Goal: Information Seeking & Learning: Learn about a topic

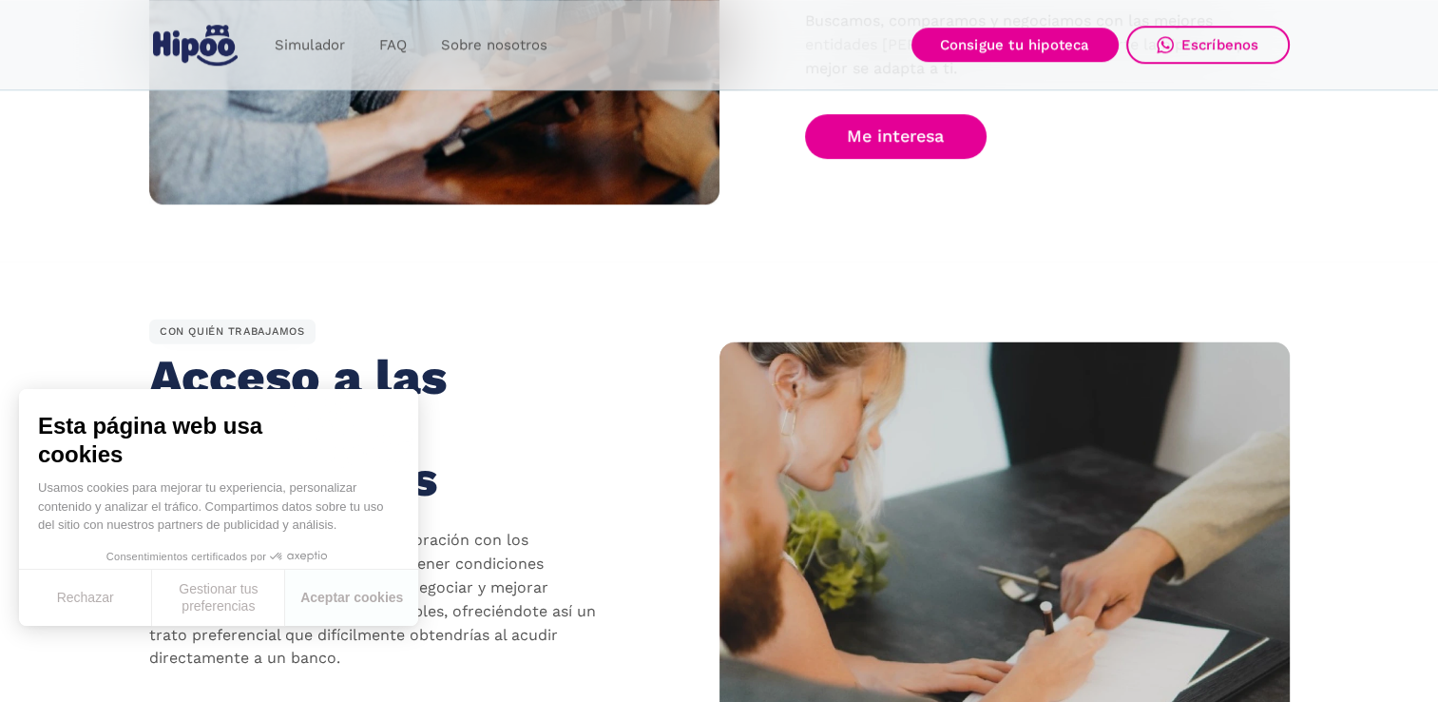
scroll to position [1521, 0]
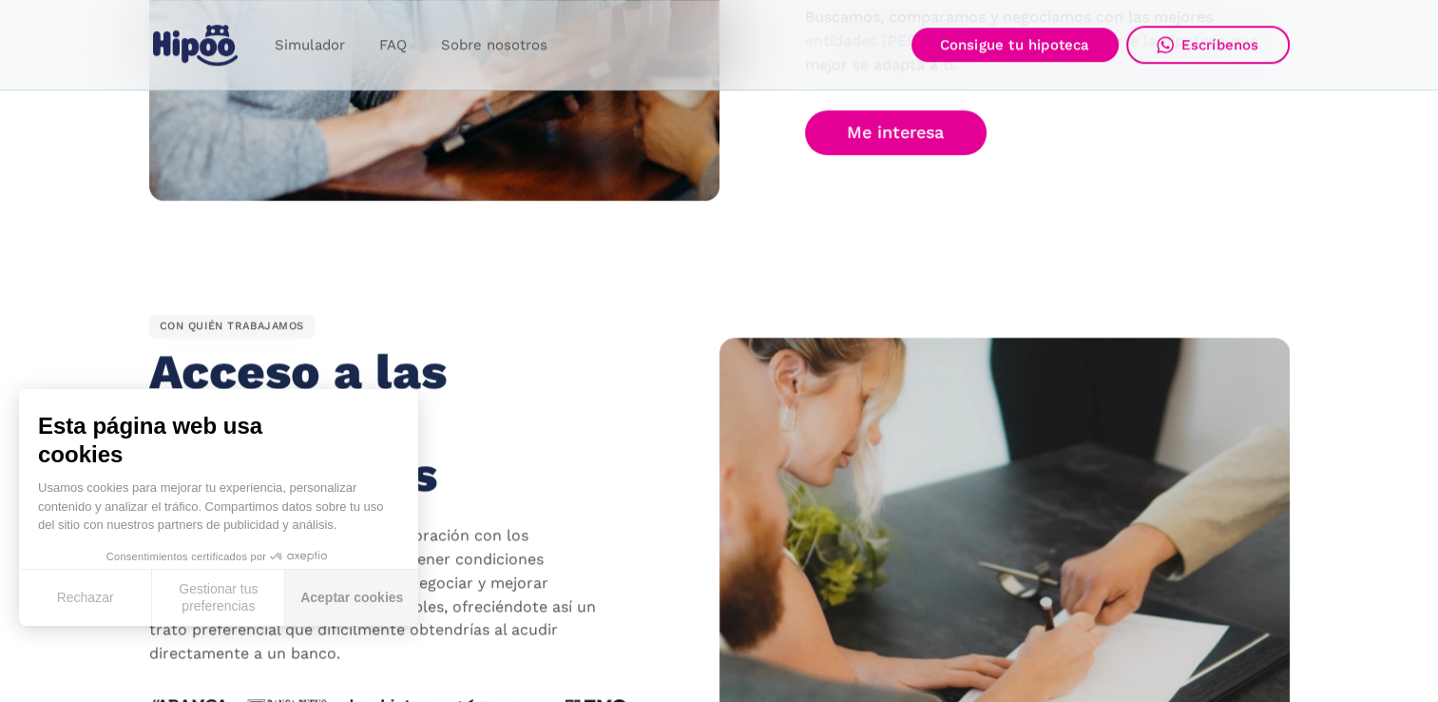
click at [317, 606] on button "Aceptar cookies" at bounding box center [351, 597] width 133 height 56
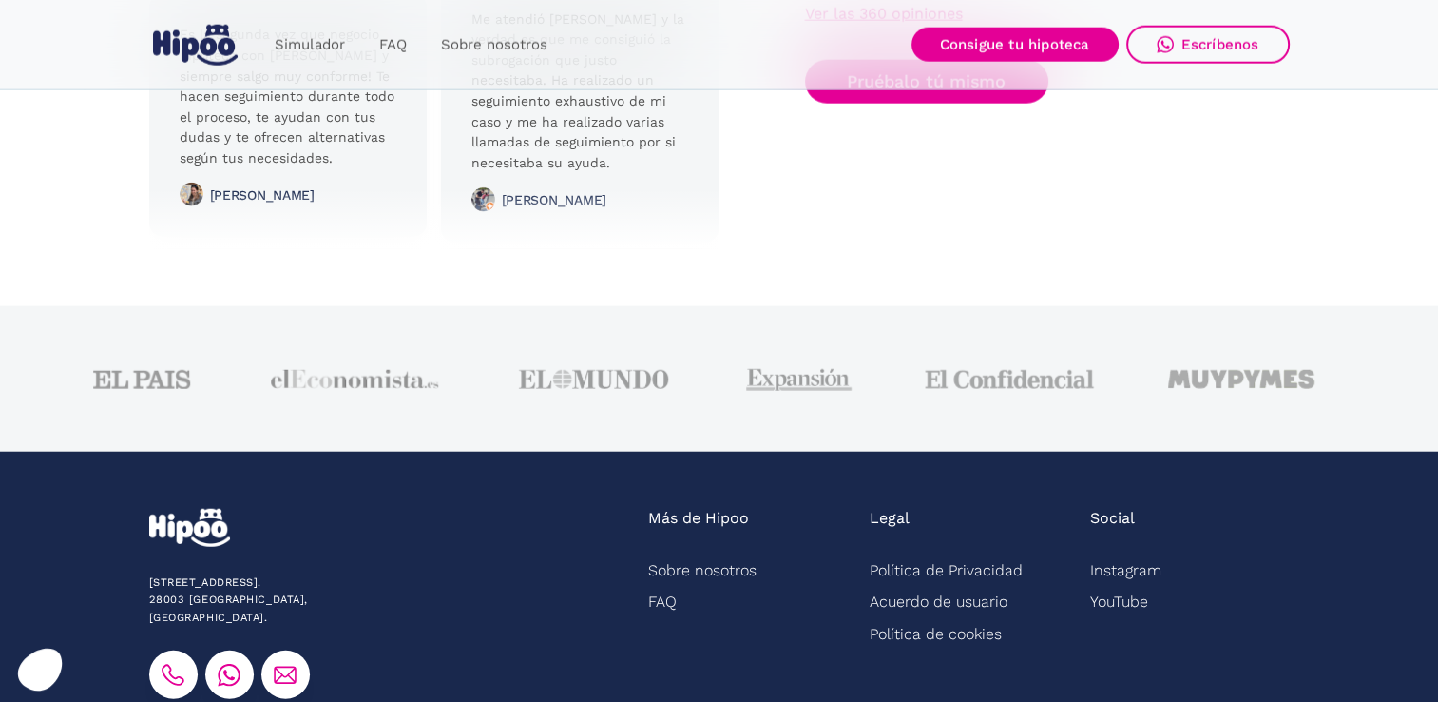
scroll to position [4910, 0]
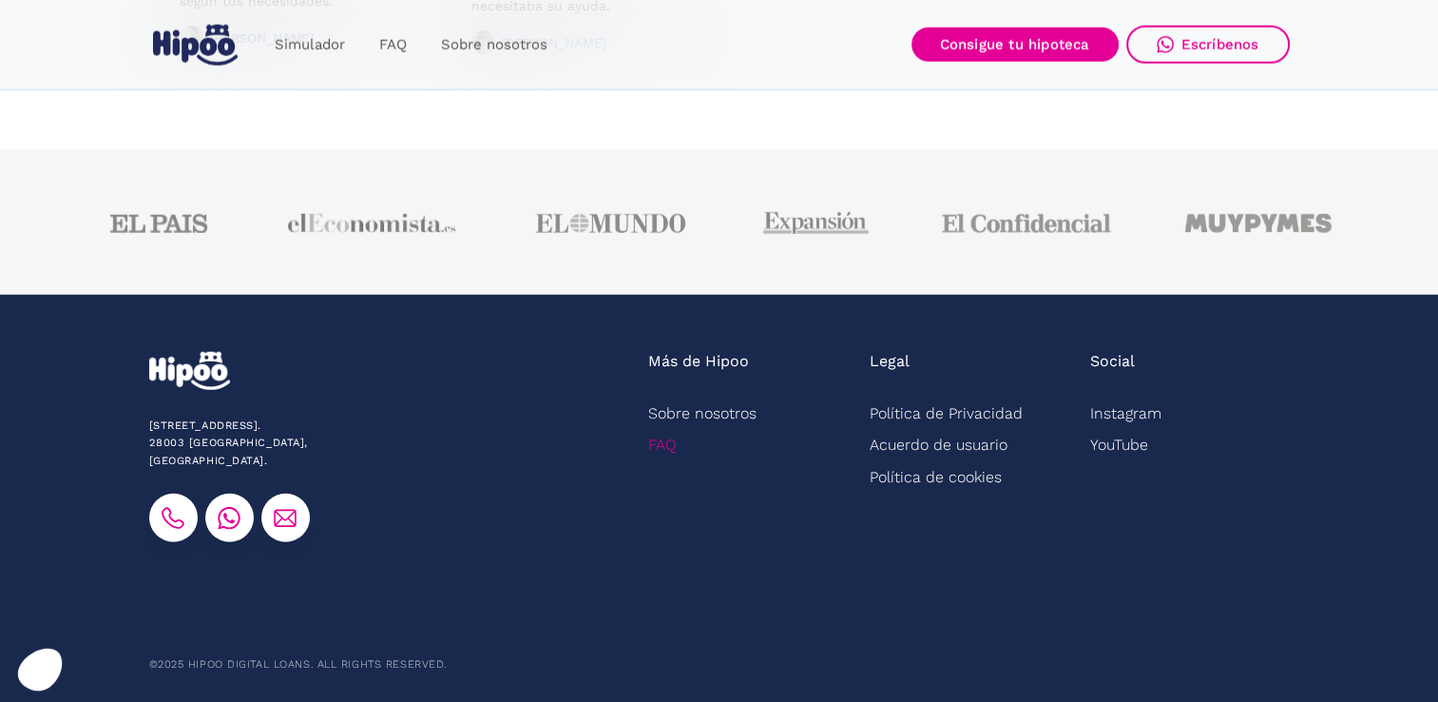
click at [666, 454] on link "FAQ" at bounding box center [662, 444] width 29 height 31
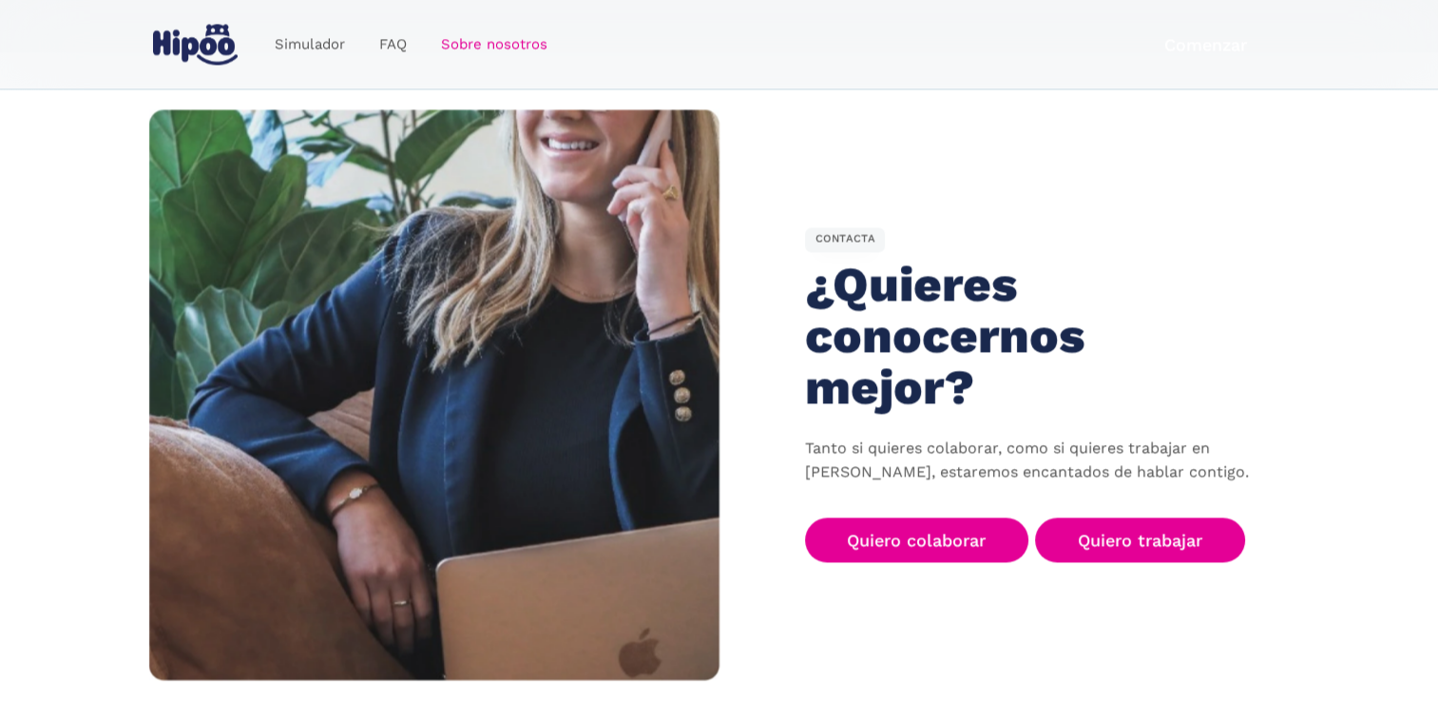
scroll to position [2852, 0]
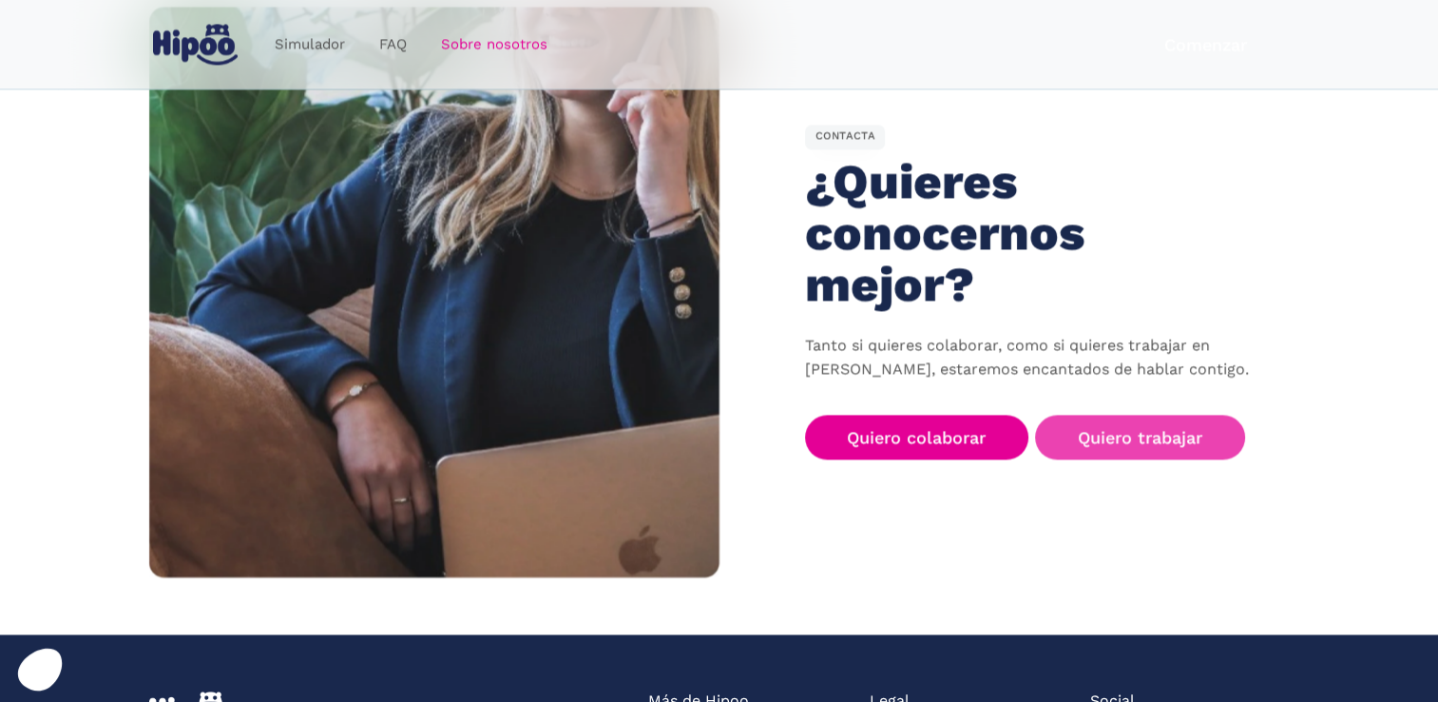
click at [1167, 414] on link "Quiero trabajar" at bounding box center [1140, 436] width 210 height 45
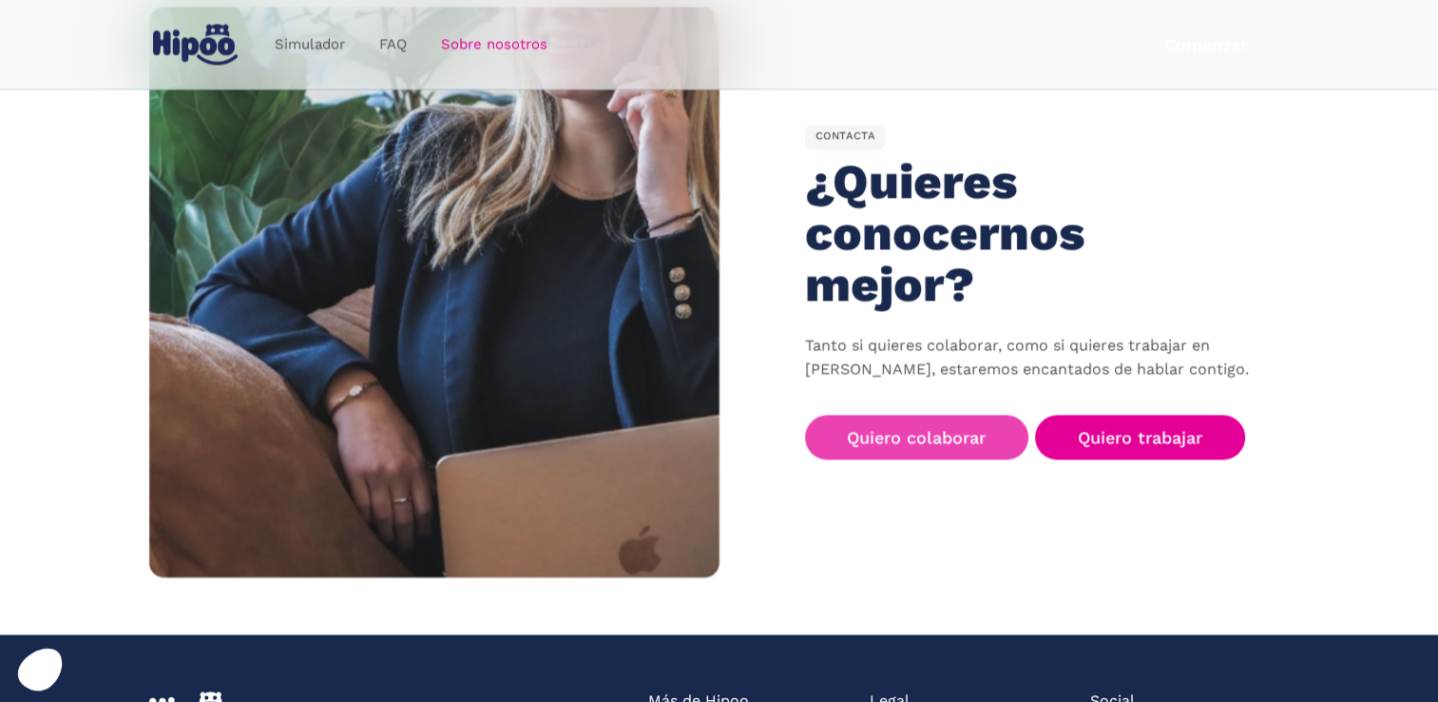
click at [920, 414] on link "Quiero colaborar" at bounding box center [917, 436] width 224 height 45
